Goal: Task Accomplishment & Management: Use online tool/utility

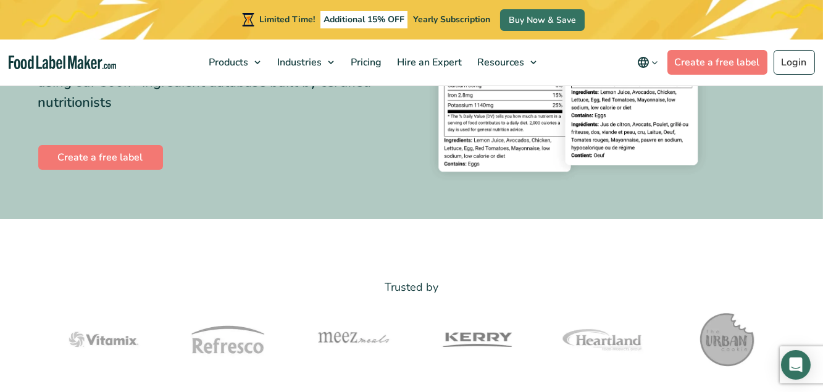
scroll to position [248, 0]
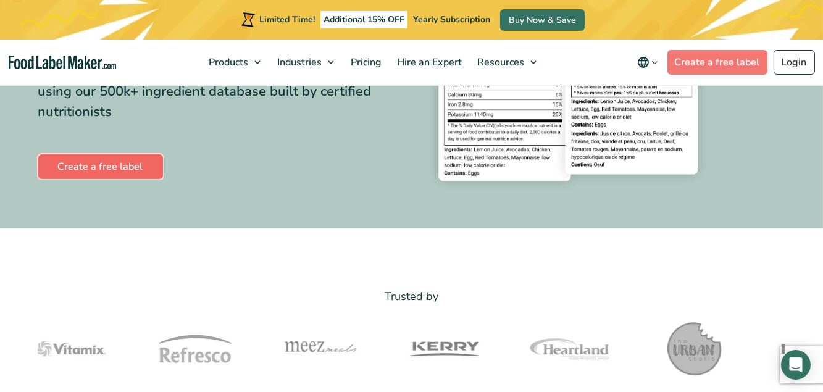
click at [133, 170] on link "Create a free label" at bounding box center [100, 166] width 125 height 25
